Goal: Task Accomplishment & Management: Manage account settings

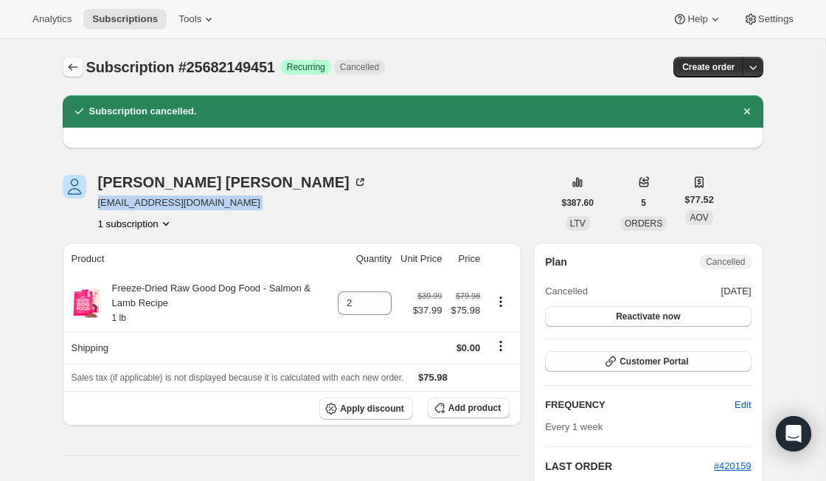
click at [77, 70] on icon "Subscriptions" at bounding box center [73, 67] width 15 height 15
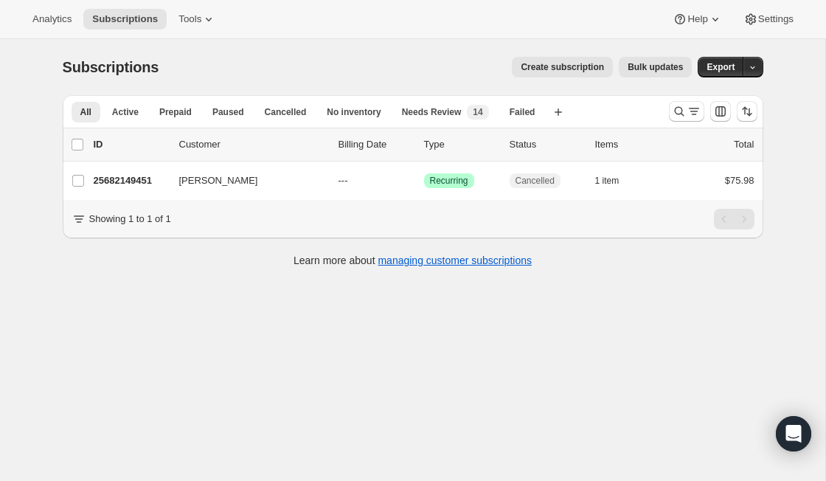
click at [673, 121] on div at bounding box center [686, 111] width 35 height 21
click at [675, 119] on button "Search and filter results" at bounding box center [686, 111] width 35 height 21
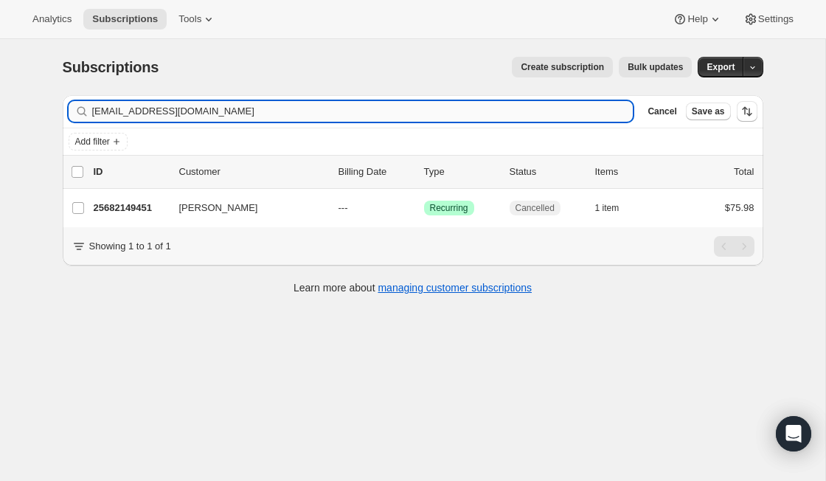
click at [288, 114] on input "[EMAIL_ADDRESS][DOMAIN_NAME]" at bounding box center [362, 111] width 541 height 21
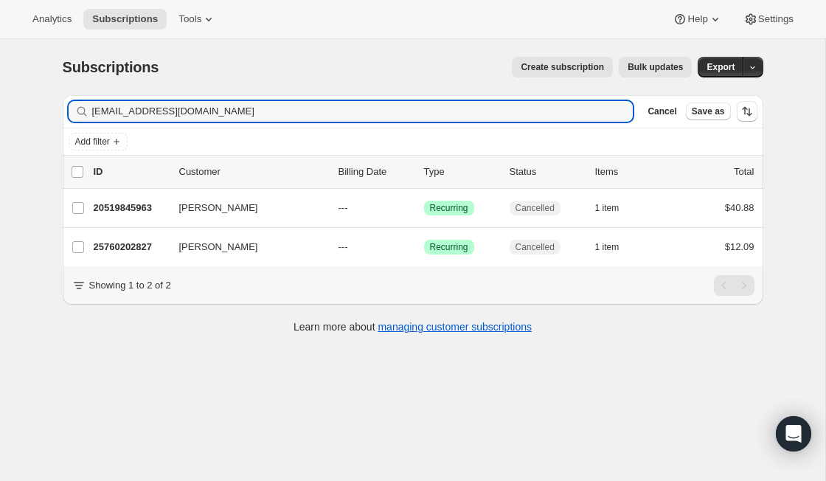
type input "[EMAIL_ADDRESS][DOMAIN_NAME]"
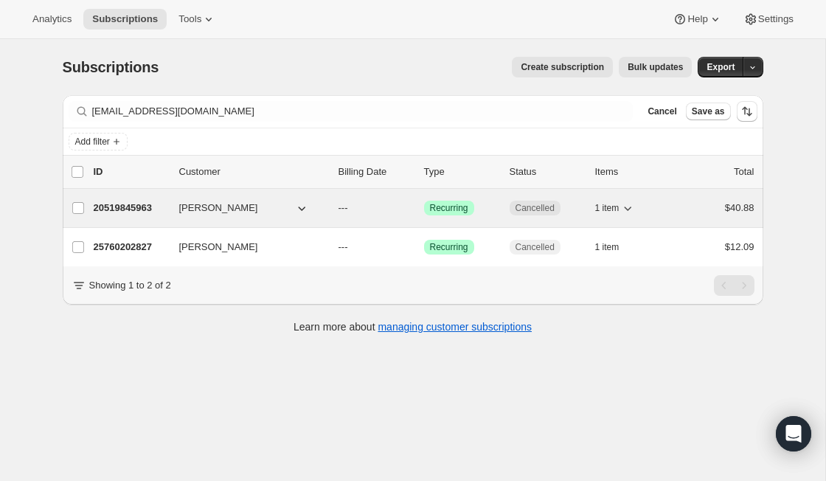
click at [152, 209] on p "20519845963" at bounding box center [131, 208] width 74 height 15
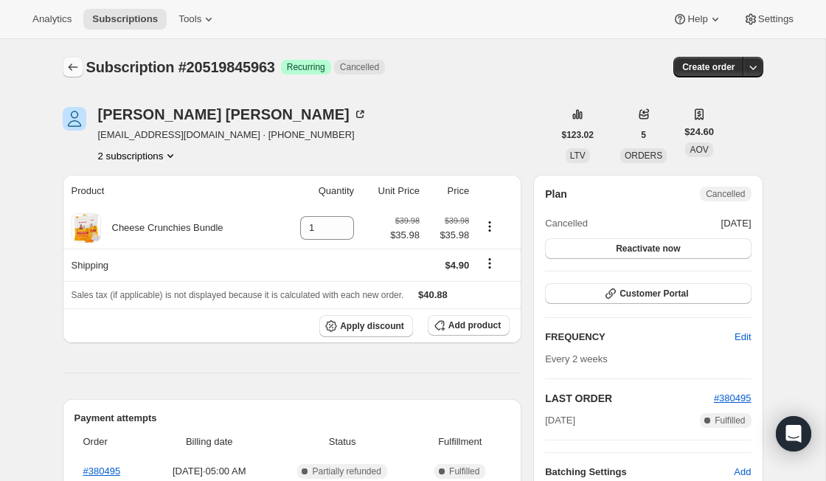
click at [72, 69] on icon "Subscriptions" at bounding box center [73, 67] width 15 height 15
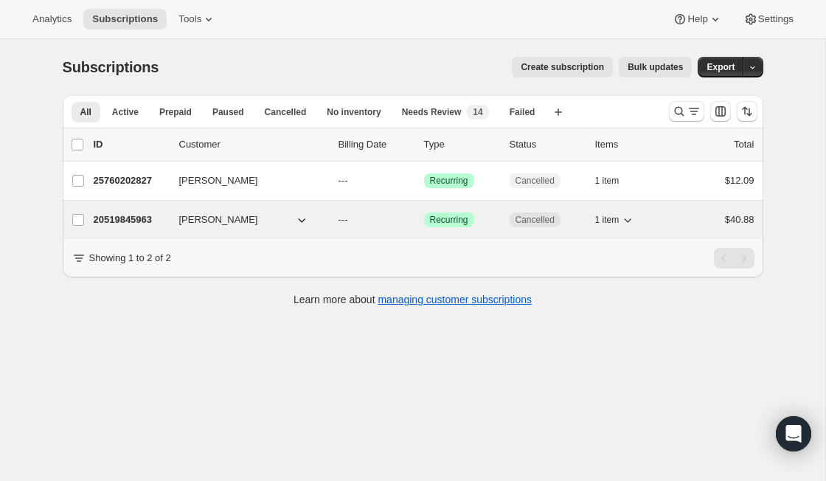
click at [130, 221] on p "20519845963" at bounding box center [131, 219] width 74 height 15
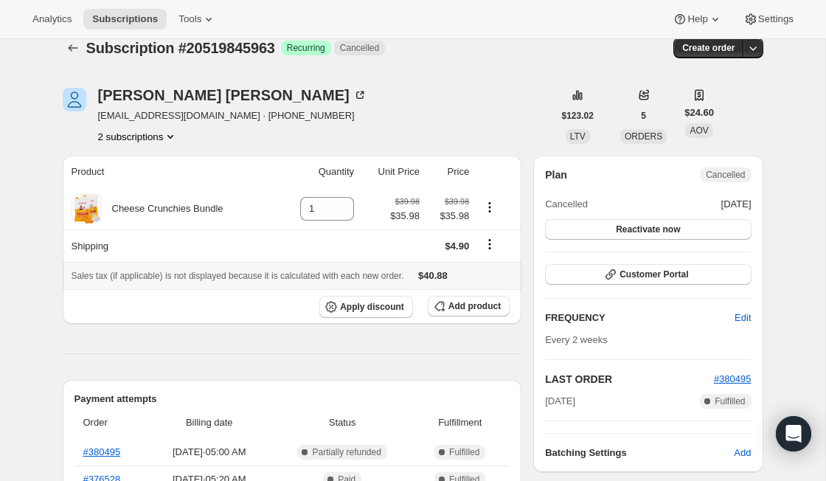
scroll to position [24, 0]
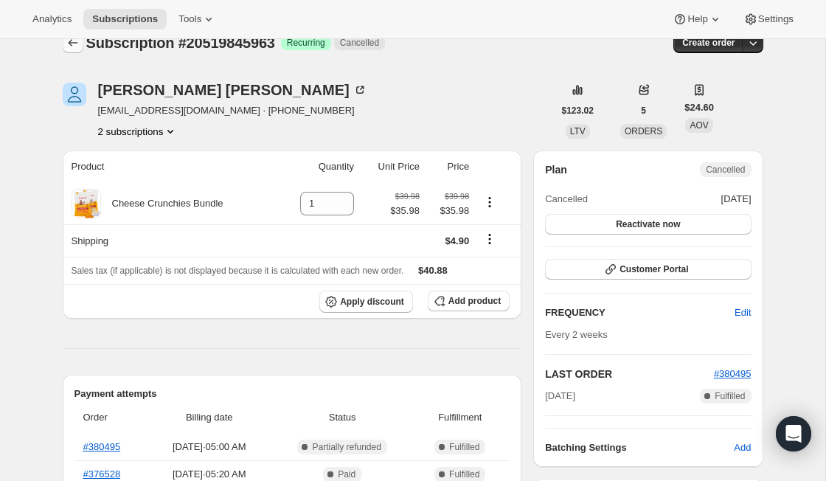
click at [66, 42] on icon "Subscriptions" at bounding box center [73, 42] width 15 height 15
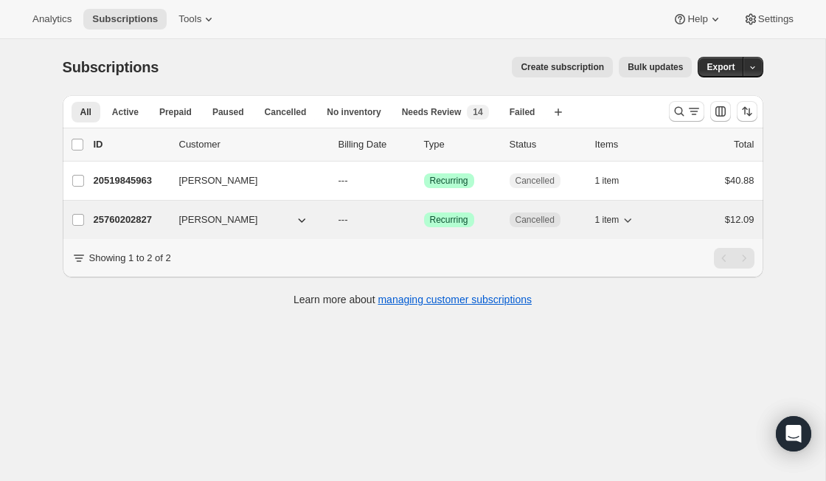
click at [146, 219] on p "25760202827" at bounding box center [131, 219] width 74 height 15
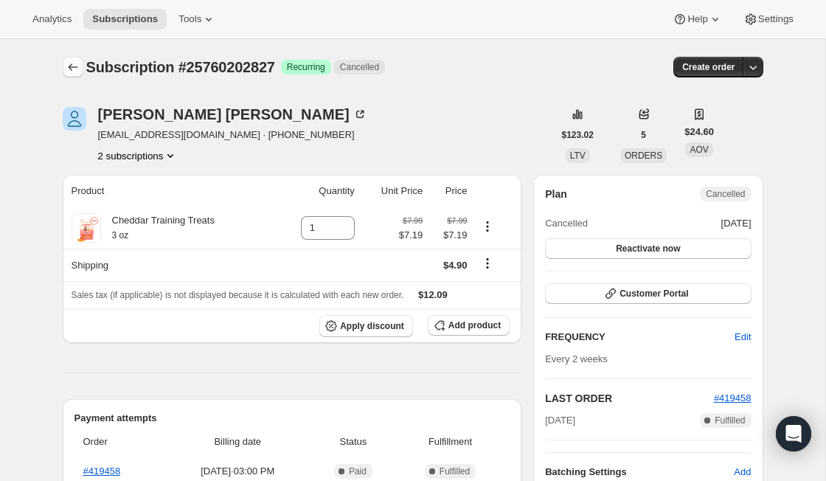
click at [64, 60] on button "Subscriptions" at bounding box center [73, 67] width 21 height 21
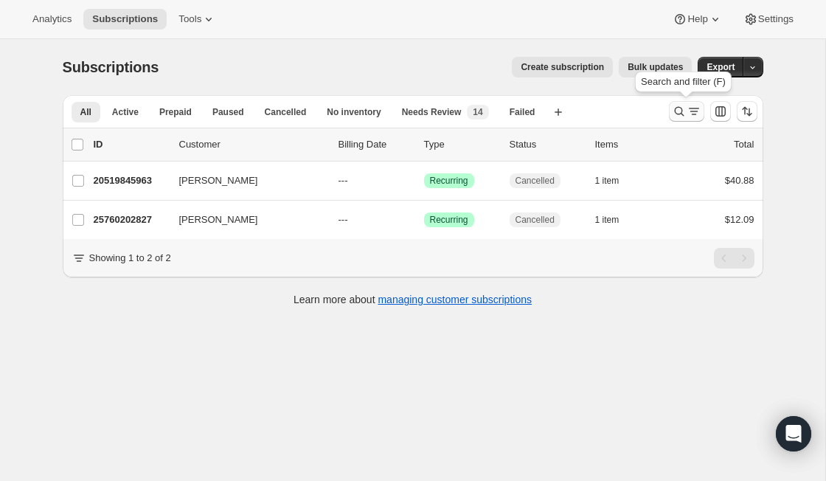
click at [689, 115] on icon "Search and filter results" at bounding box center [694, 111] width 15 height 15
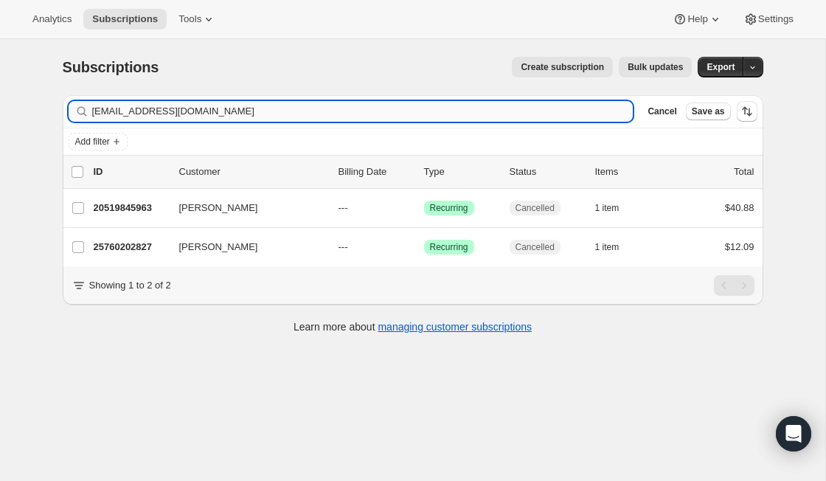
click at [237, 117] on input "[EMAIL_ADDRESS][DOMAIN_NAME]" at bounding box center [362, 111] width 541 height 21
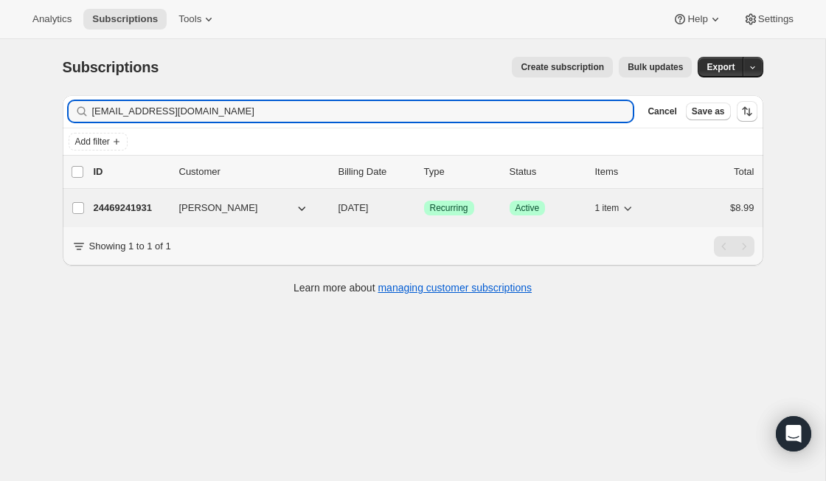
type input "[EMAIL_ADDRESS][DOMAIN_NAME]"
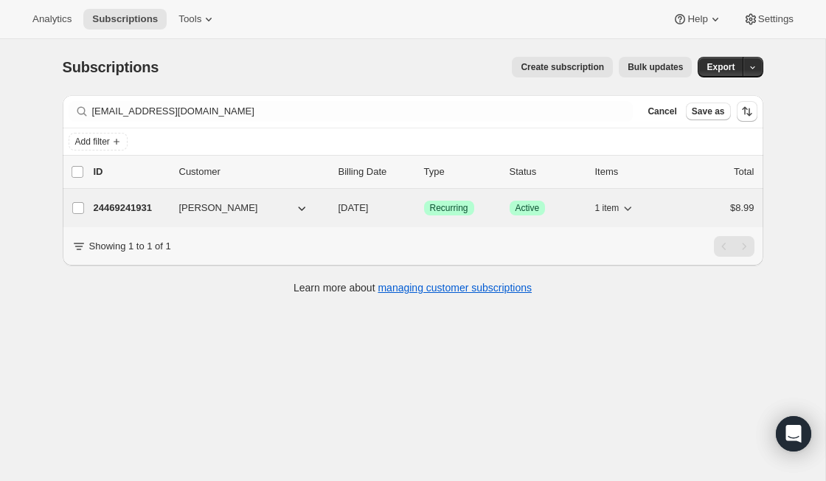
click at [148, 213] on p "24469241931" at bounding box center [131, 208] width 74 height 15
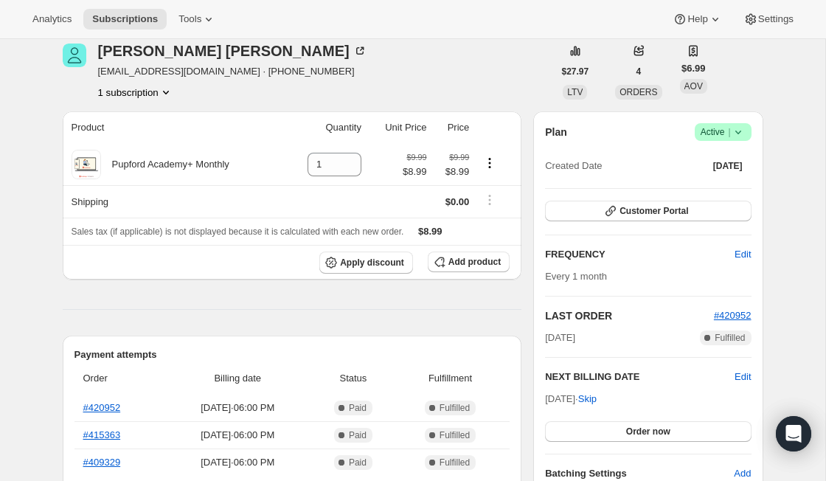
scroll to position [66, 0]
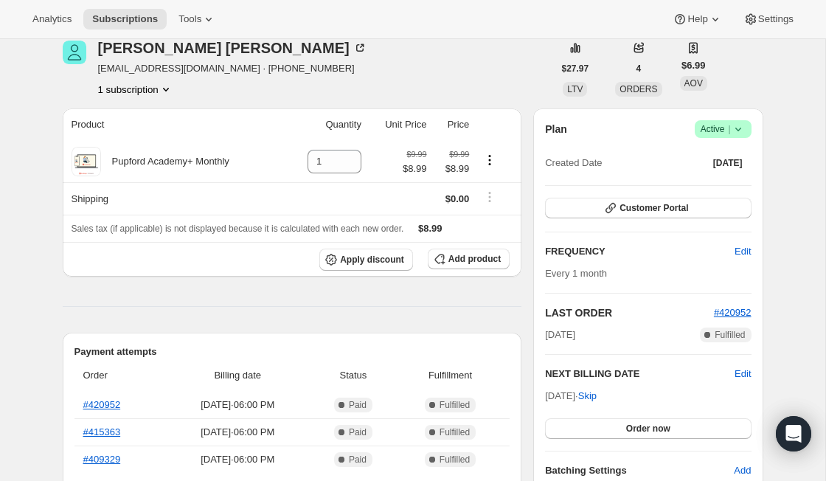
click at [743, 125] on icon at bounding box center [738, 129] width 15 height 15
click at [754, 185] on span "Cancel subscription" at bounding box center [717, 183] width 83 height 11
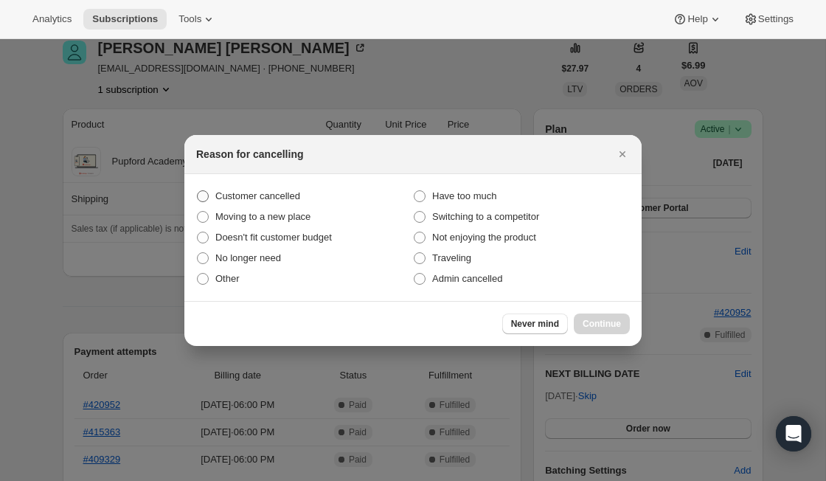
click at [300, 193] on span "Customer cancelled" at bounding box center [257, 195] width 85 height 11
click at [198, 191] on input "Customer cancelled" at bounding box center [197, 190] width 1 height 1
radio input "true"
click at [583, 325] on span "Continue" at bounding box center [602, 324] width 38 height 12
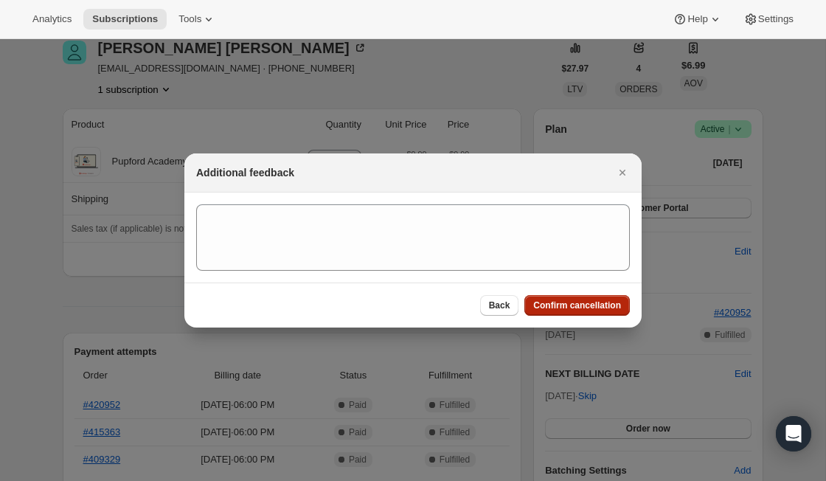
click at [583, 305] on span "Confirm cancellation" at bounding box center [577, 305] width 88 height 12
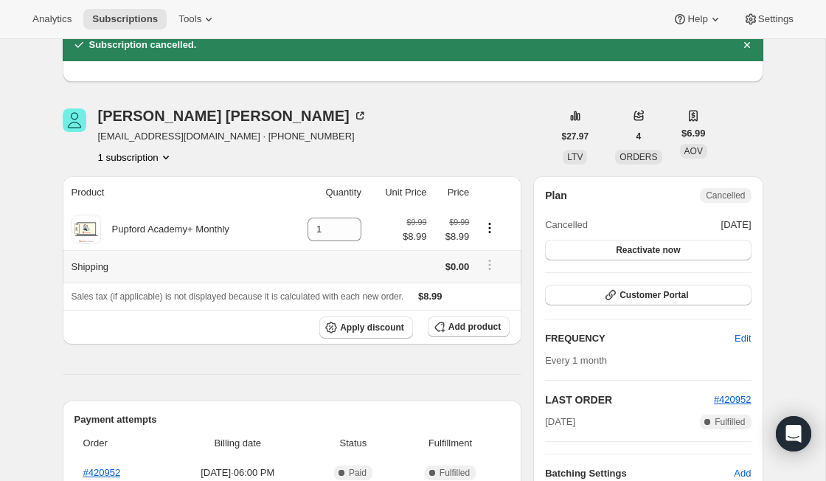
scroll to position [0, 0]
